Goal: Task Accomplishment & Management: Use online tool/utility

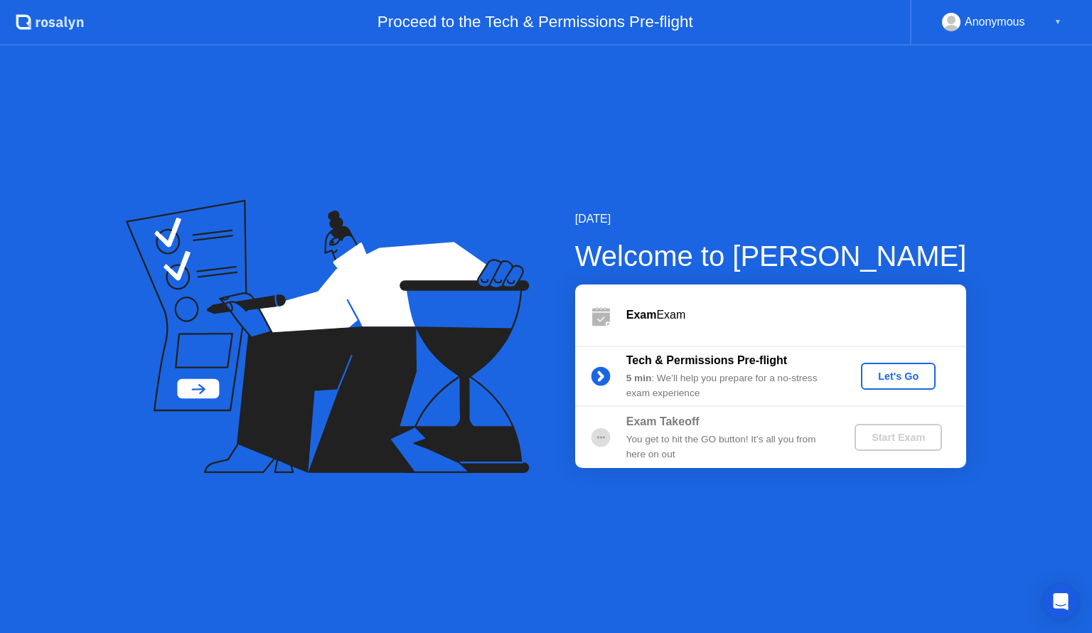
click at [885, 375] on div "Let's Go" at bounding box center [898, 376] width 63 height 11
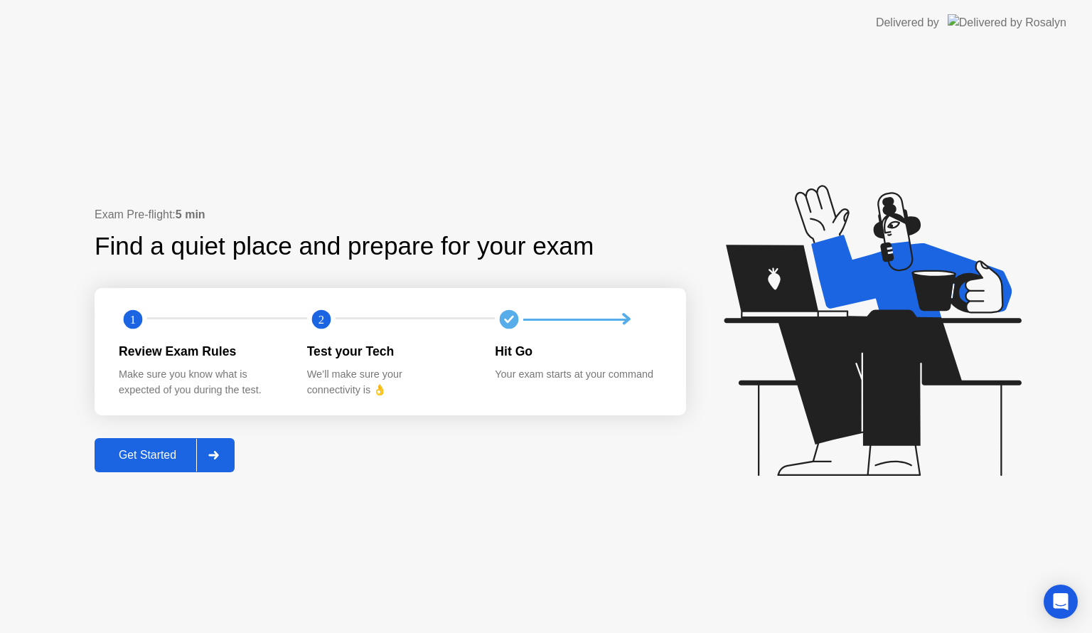
click at [153, 458] on div "Get Started" at bounding box center [147, 455] width 97 height 13
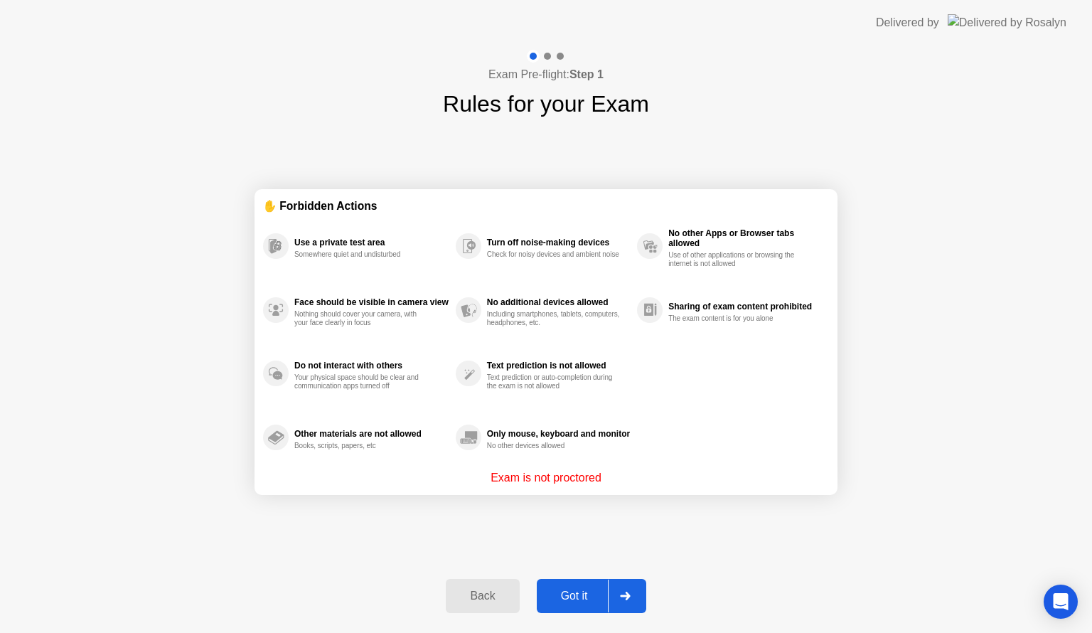
click at [586, 594] on div "Got it" at bounding box center [574, 596] width 67 height 13
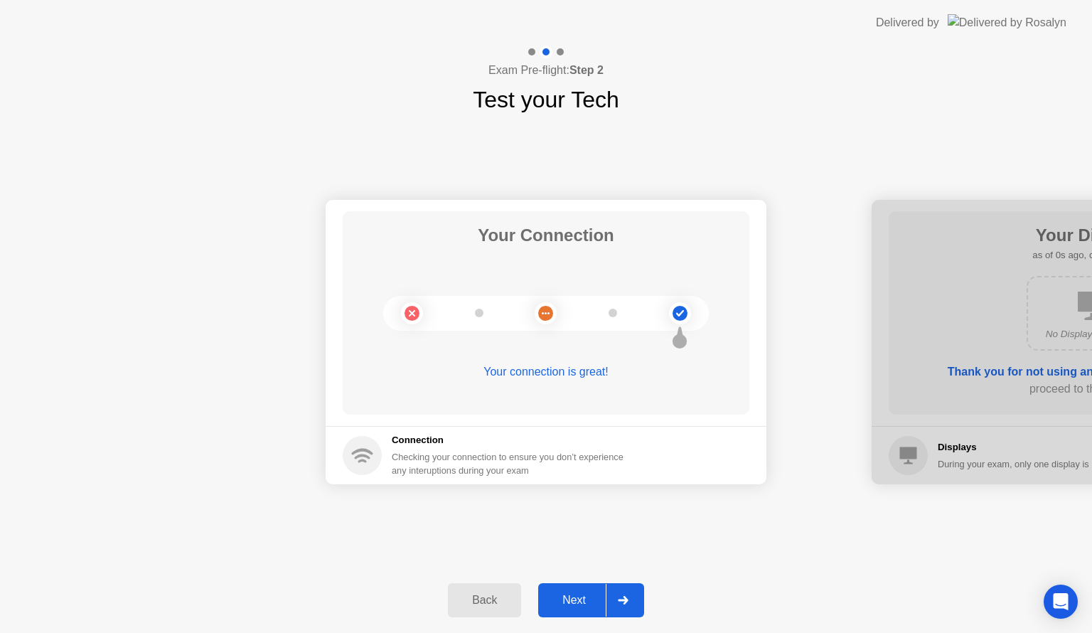
click at [582, 607] on div "Next" at bounding box center [574, 600] width 63 height 13
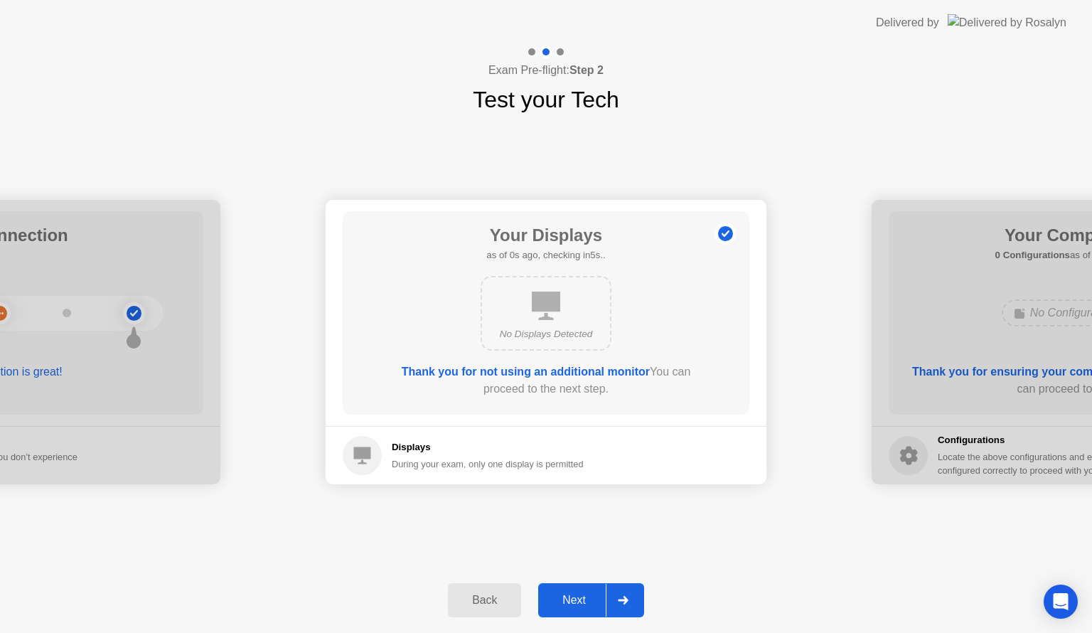
click at [585, 599] on div "Next" at bounding box center [574, 600] width 63 height 13
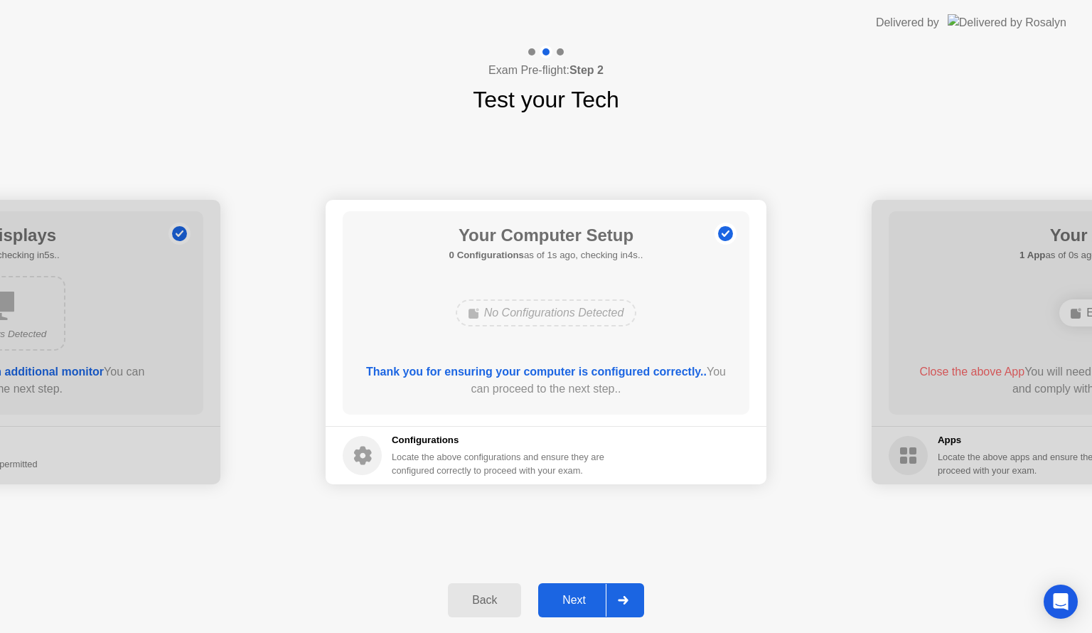
click at [585, 597] on div "Next" at bounding box center [574, 600] width 63 height 13
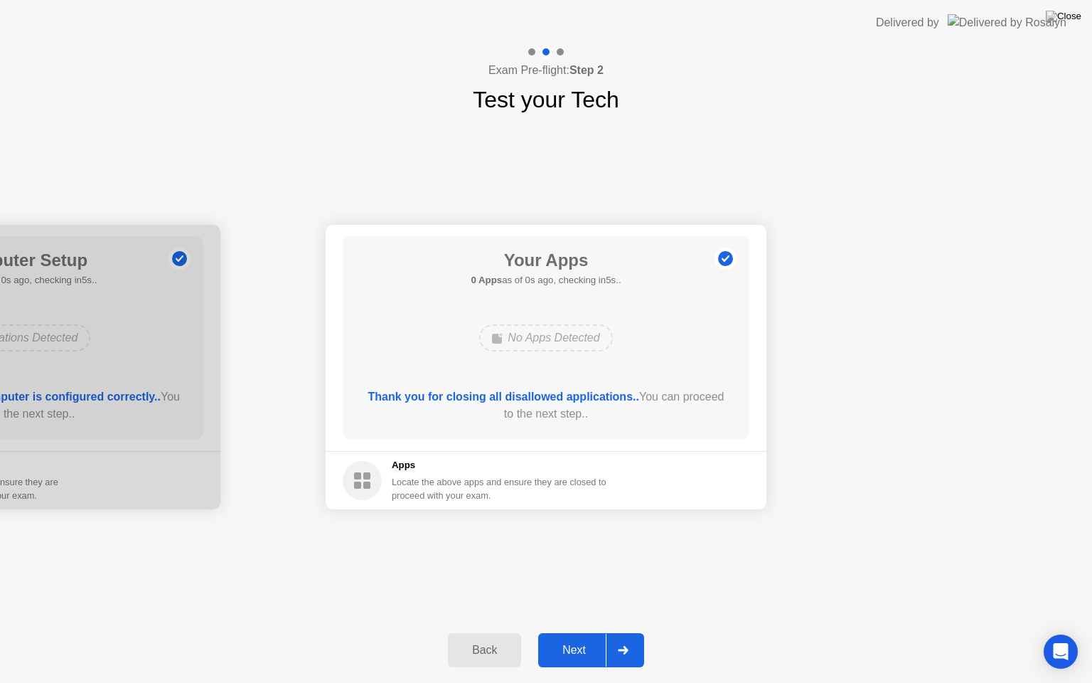
click at [593, 632] on div "Next" at bounding box center [574, 650] width 63 height 13
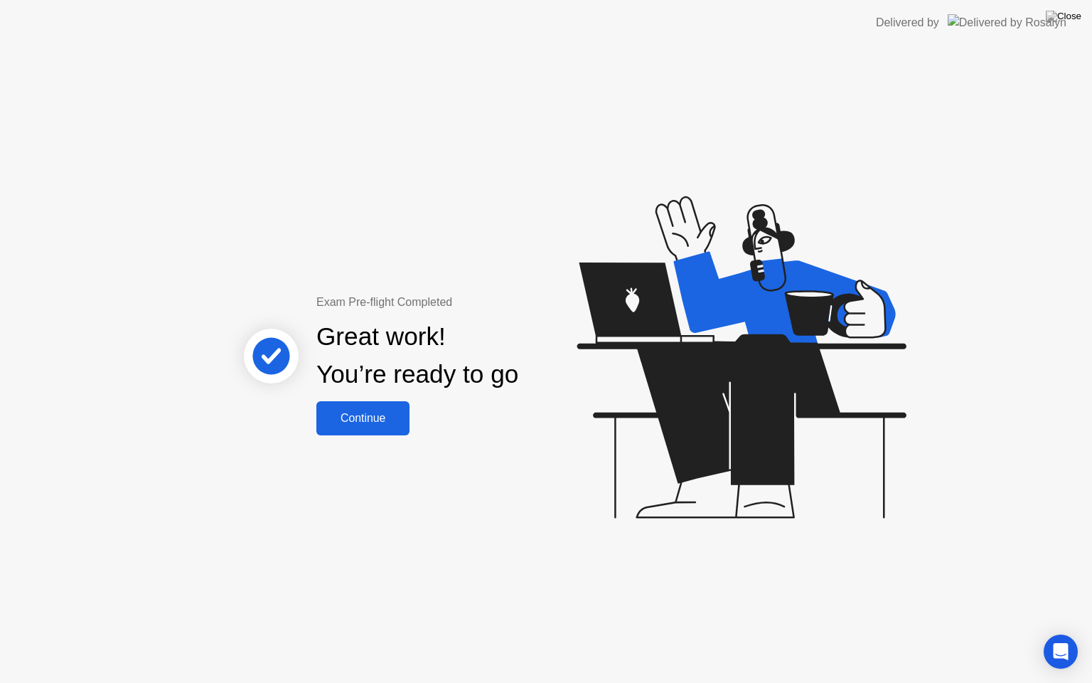
click at [367, 425] on div "Continue" at bounding box center [363, 418] width 85 height 13
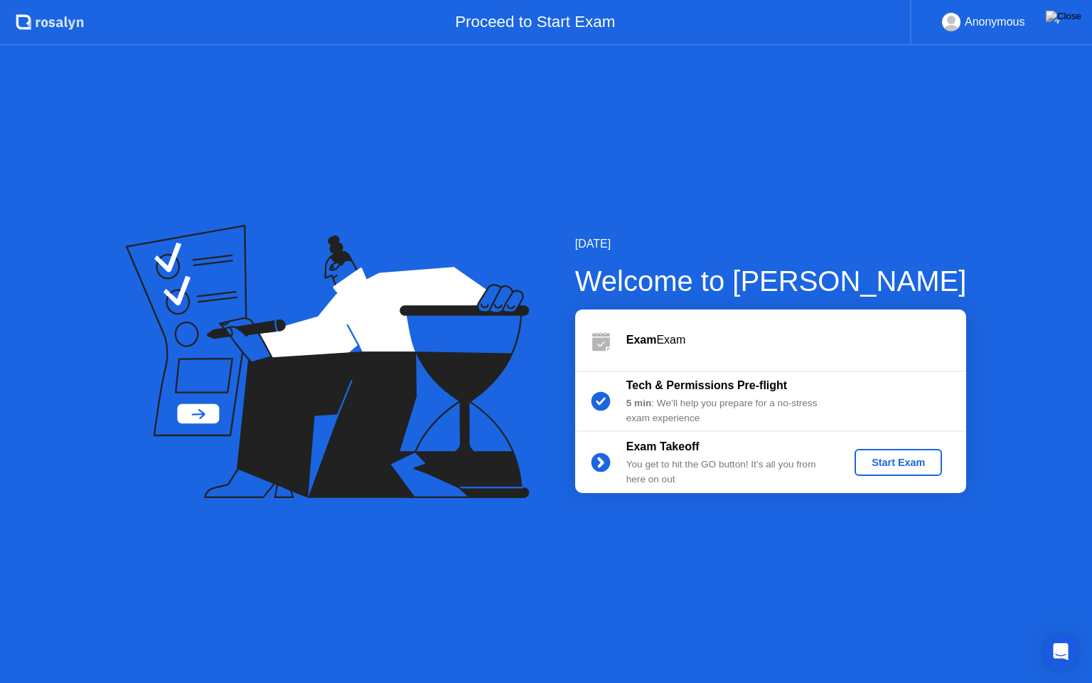
click at [882, 462] on div "Start Exam" at bounding box center [899, 462] width 76 height 11
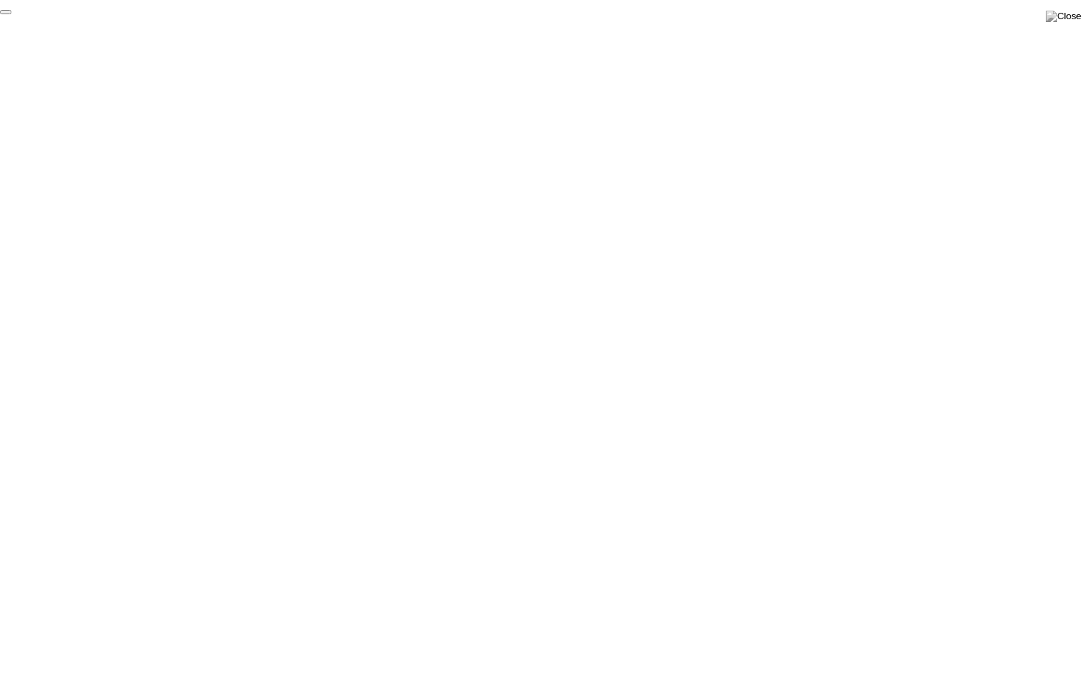
click div "End Proctoring Session"
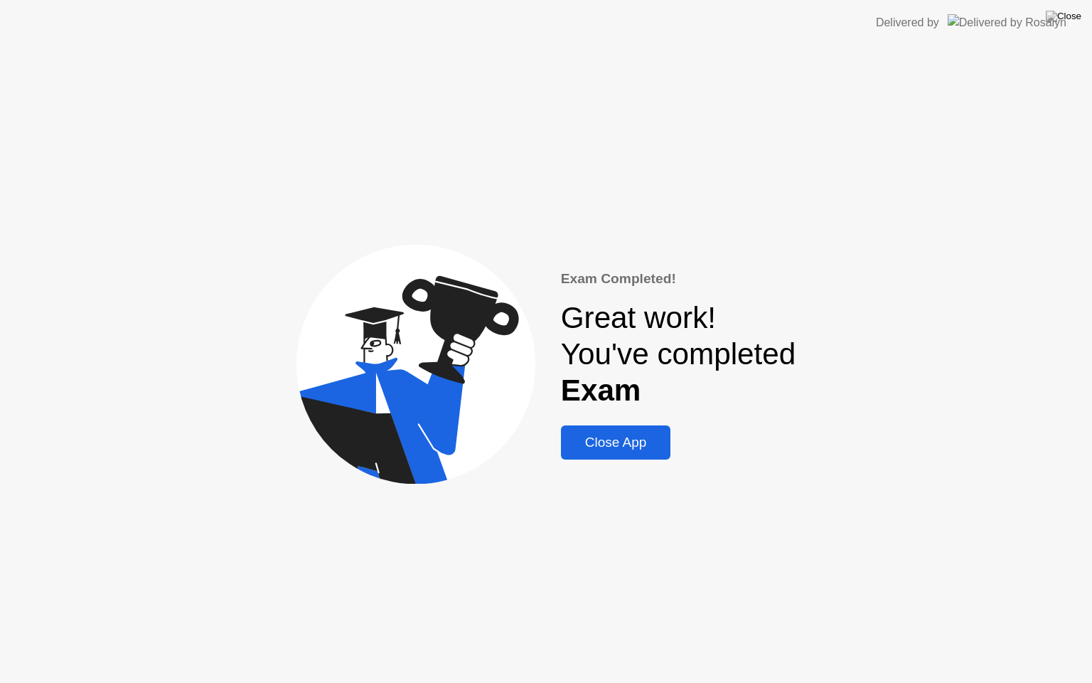
click at [604, 446] on div "Close App" at bounding box center [616, 443] width 102 height 16
